Goal: Task Accomplishment & Management: Manage account settings

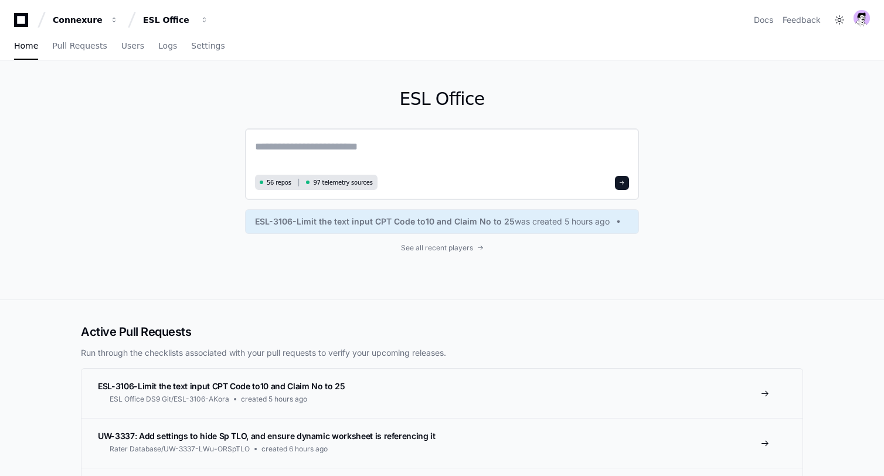
click at [284, 144] on textarea at bounding box center [442, 154] width 374 height 33
click at [304, 217] on span "ESL-3106-Limit the text input CPT Code to10 and Claim No to 25" at bounding box center [385, 222] width 260 height 12
click at [90, 49] on span "Pull Requests" at bounding box center [79, 45] width 55 height 7
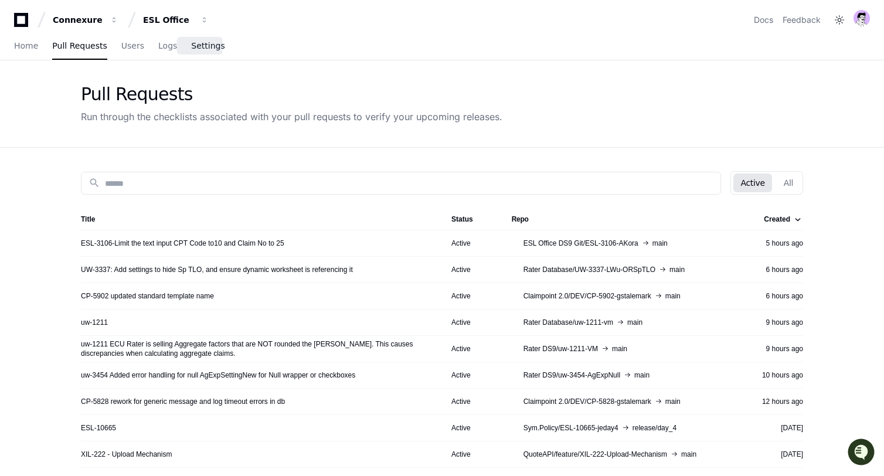
click at [214, 46] on span "Settings" at bounding box center [207, 45] width 33 height 7
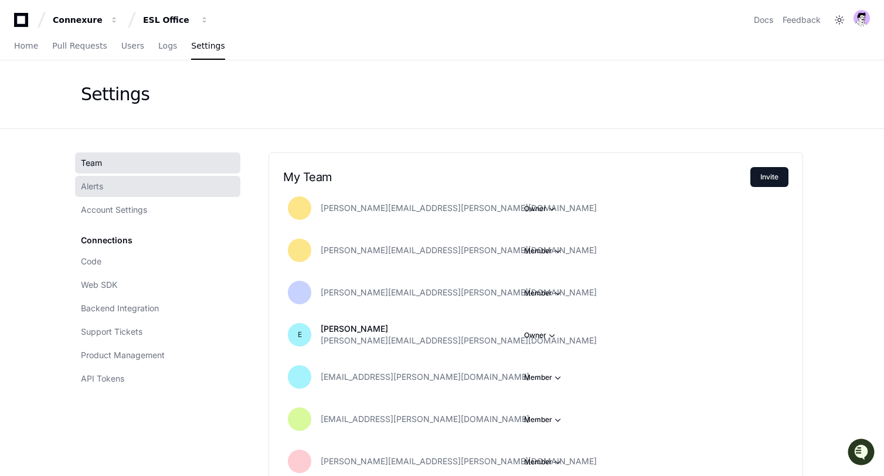
click at [100, 195] on link "Alerts" at bounding box center [157, 186] width 165 height 21
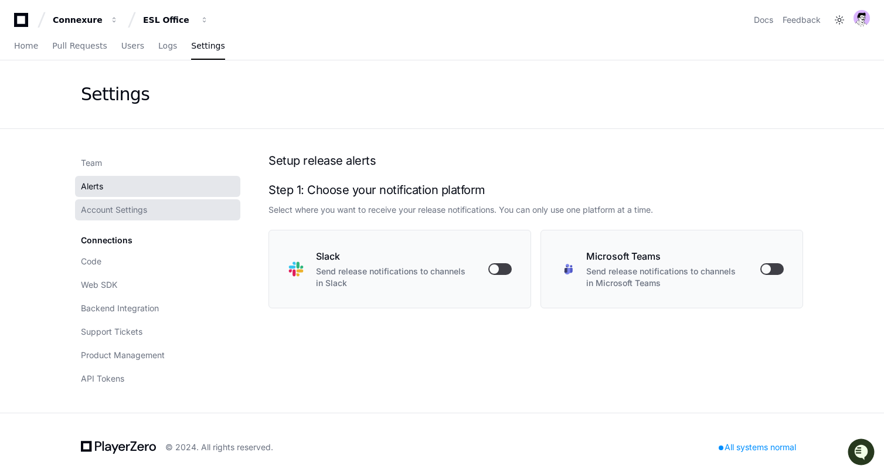
click at [103, 208] on span "Account Settings" at bounding box center [114, 210] width 66 height 12
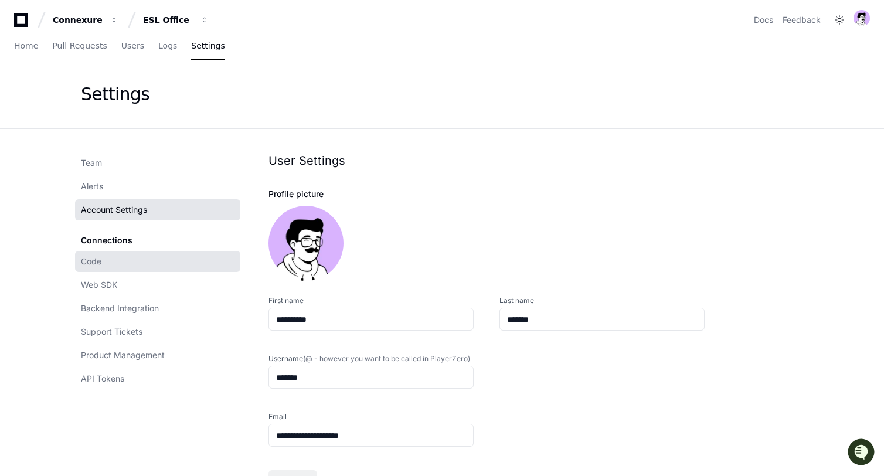
click at [147, 268] on link "Code" at bounding box center [157, 261] width 165 height 21
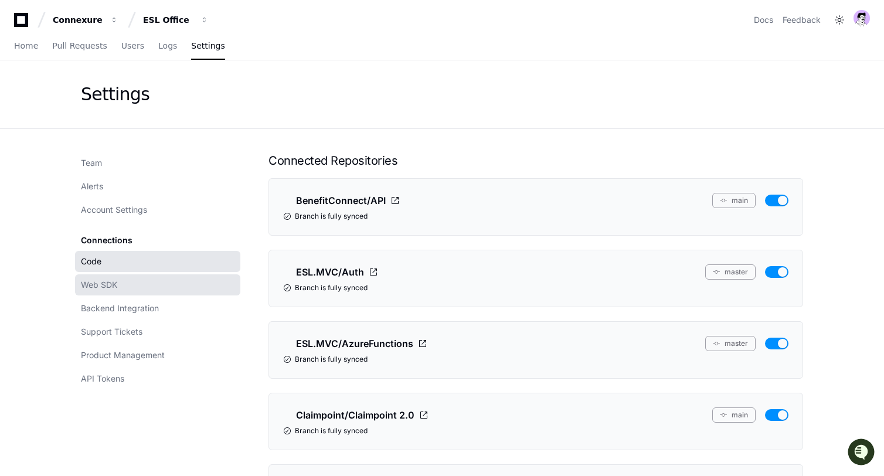
click at [144, 281] on link "Web SDK" at bounding box center [157, 284] width 165 height 21
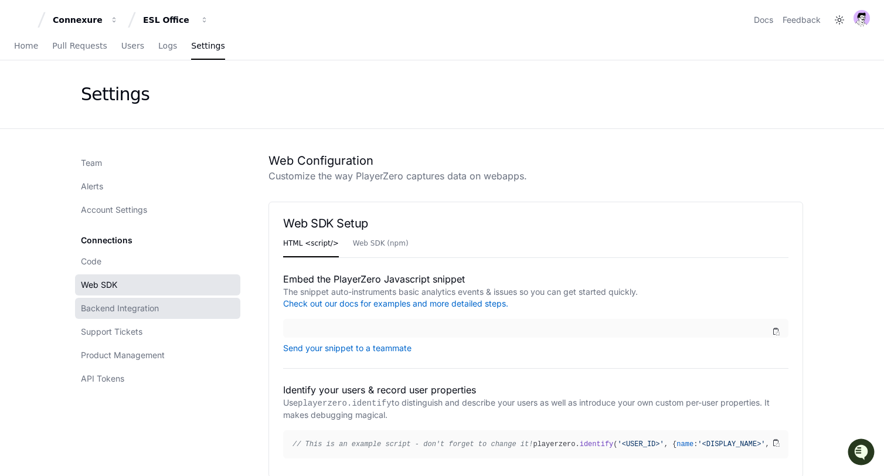
type input "****"
click at [138, 310] on span "Backend Integration" at bounding box center [120, 308] width 78 height 12
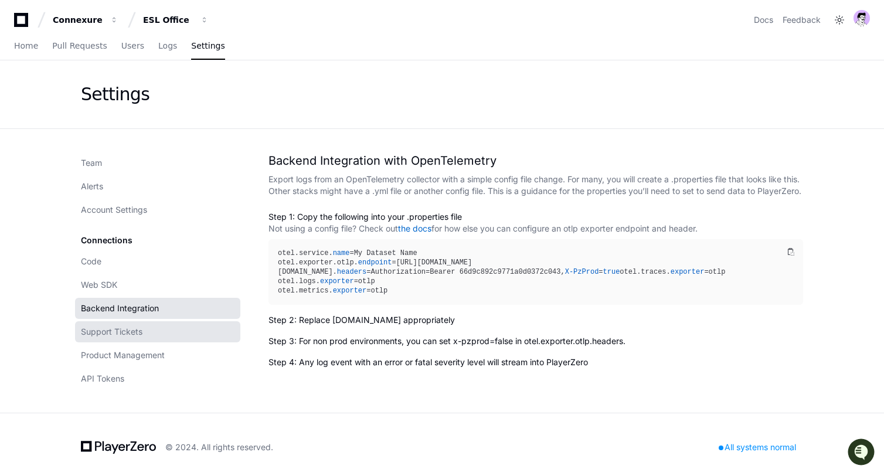
click at [132, 328] on span "Support Tickets" at bounding box center [112, 332] width 62 height 12
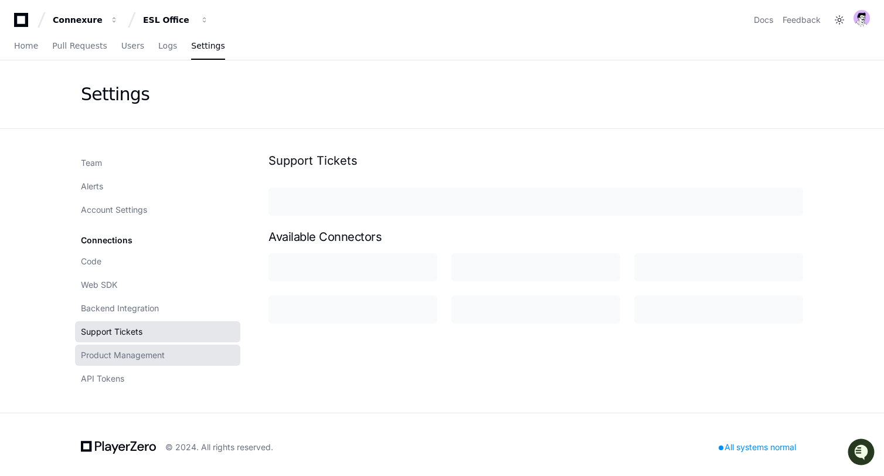
click at [137, 345] on link "Product Management" at bounding box center [157, 355] width 165 height 21
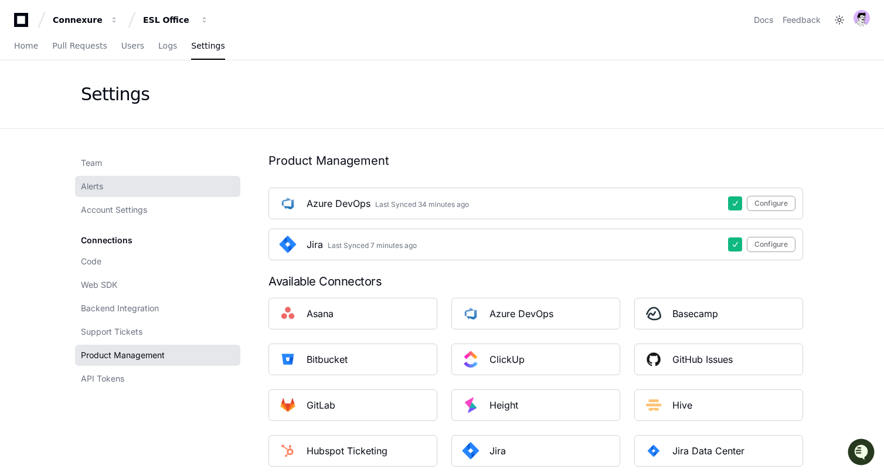
click at [116, 178] on link "Alerts" at bounding box center [157, 186] width 165 height 21
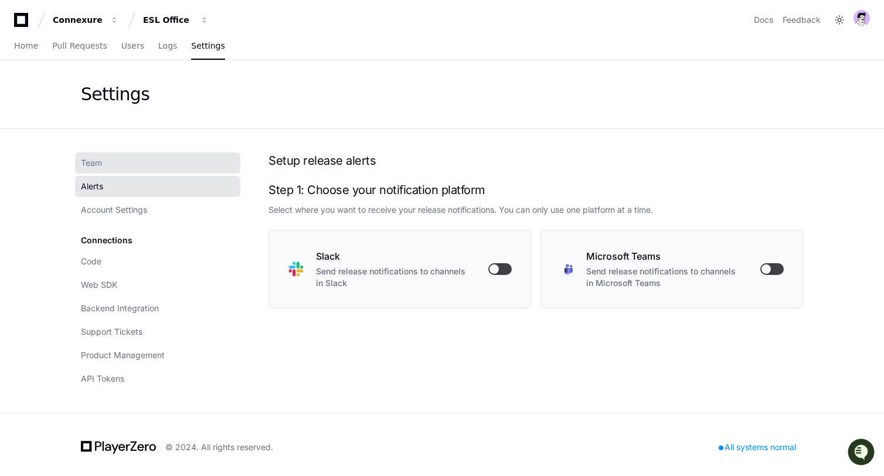
click at [116, 165] on link "Team" at bounding box center [157, 162] width 165 height 21
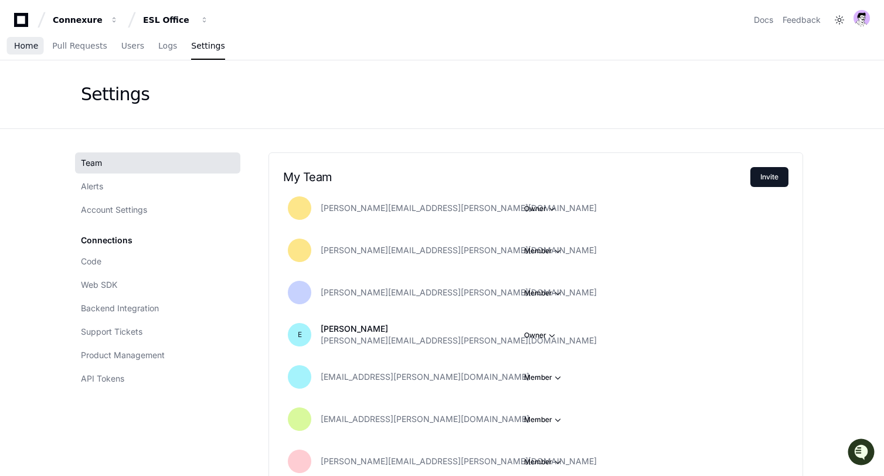
click at [18, 46] on span "Home" at bounding box center [26, 45] width 24 height 7
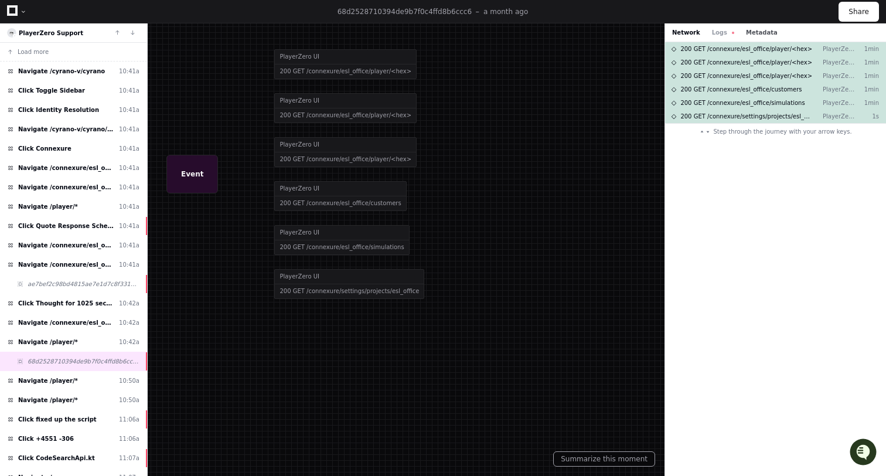
click at [756, 32] on button "Metadata" at bounding box center [762, 32] width 32 height 9
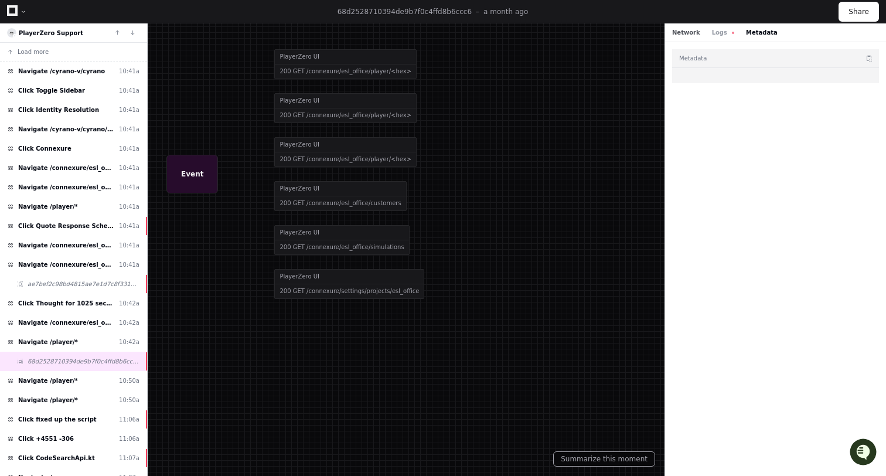
click at [675, 30] on button "Network" at bounding box center [686, 32] width 28 height 9
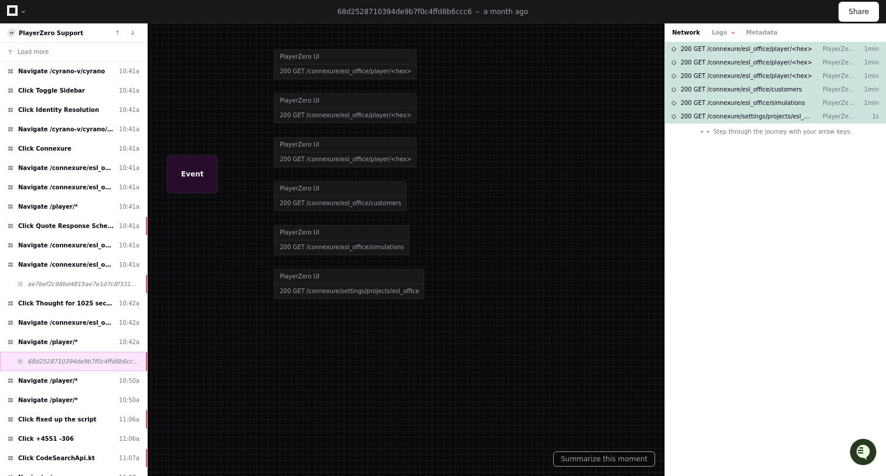
click at [69, 358] on span "68d2528710394de9b7f0c4ffd8b6ccc6" at bounding box center [84, 361] width 112 height 9
click at [69, 341] on span "Navigate /player/*" at bounding box center [48, 342] width 60 height 9
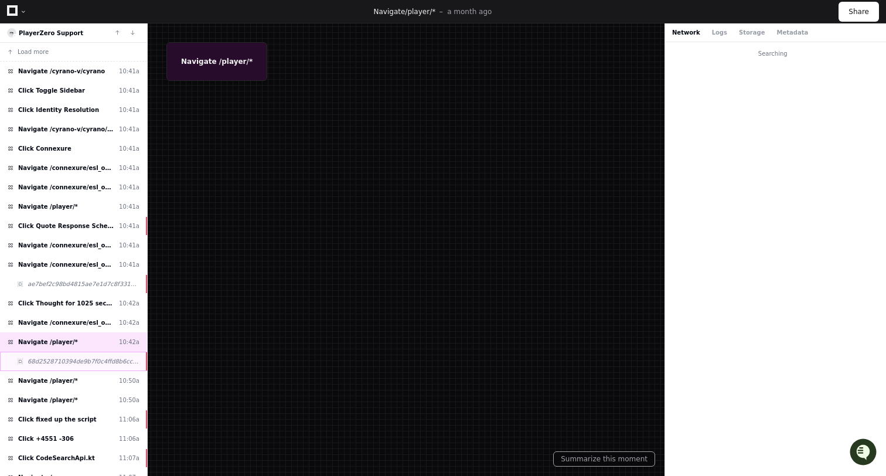
click at [69, 355] on div "68d2528710394de9b7f0c4ffd8b6ccc6" at bounding box center [73, 361] width 147 height 19
